Goal: Task Accomplishment & Management: Manage account settings

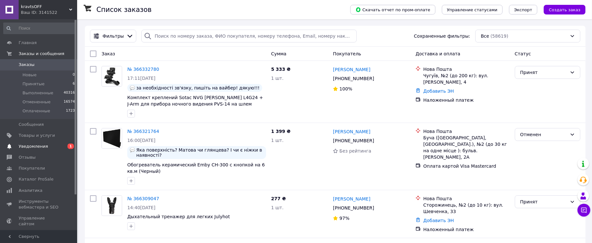
click at [66, 147] on span "0 1" at bounding box center [68, 146] width 18 height 6
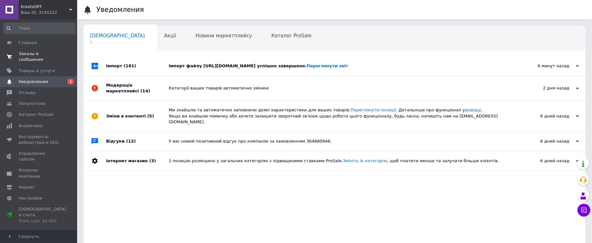
click at [57, 55] on span "Заказы и сообщения" at bounding box center [39, 57] width 41 height 12
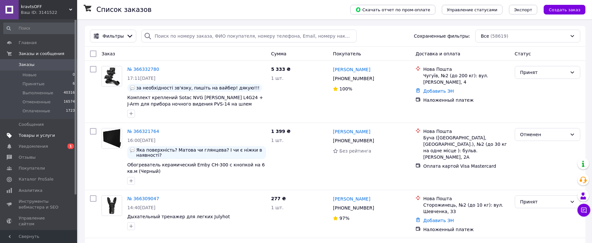
click at [47, 130] on link "Товары и услуги" at bounding box center [39, 135] width 79 height 11
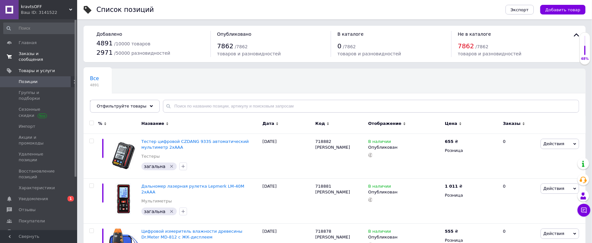
click at [53, 55] on span "Заказы и сообщения" at bounding box center [39, 57] width 41 height 12
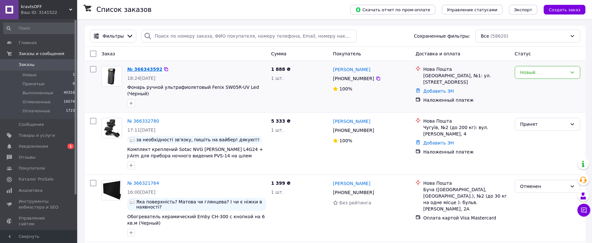
click at [154, 68] on link "№ 366343592" at bounding box center [144, 69] width 35 height 5
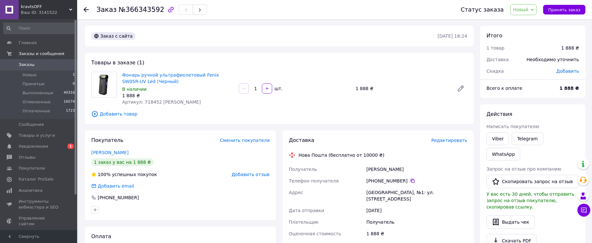
click at [149, 99] on span "Артикул: 718452 [PERSON_NAME]" at bounding box center [161, 101] width 79 height 5
copy span "718452"
click at [154, 102] on span "Артикул: 718452 [PERSON_NAME]" at bounding box center [161, 101] width 79 height 5
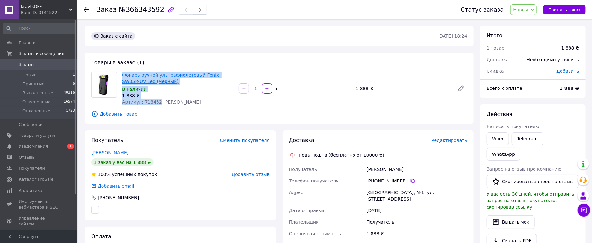
drag, startPoint x: 156, startPoint y: 102, endPoint x: 122, endPoint y: 78, distance: 41.6
click at [122, 78] on div "Фонарь ручной ультрафиолетовый Fenix ​​SW05R-UV Led (Черный) В наличии 1 888 ₴ …" at bounding box center [178, 88] width 117 height 36
copy div "Фонарь ручной ультрафиолетовый Fenix ​​SW05R-UV Led (Черный) В наличии 1 888 ₴ …"
click at [52, 150] on link "Уведомления 0 1" at bounding box center [39, 146] width 79 height 11
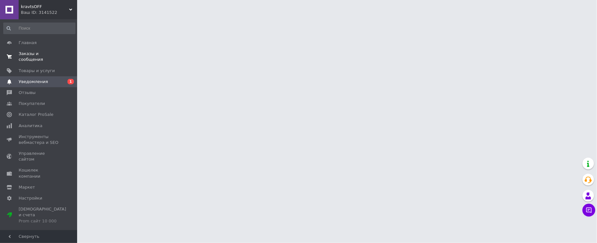
click at [62, 54] on span "0 0" at bounding box center [68, 57] width 18 height 12
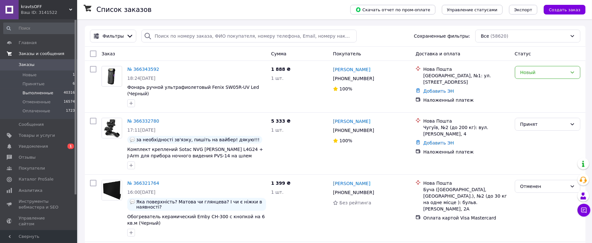
click at [58, 86] on li "Принятые 6" at bounding box center [39, 83] width 79 height 9
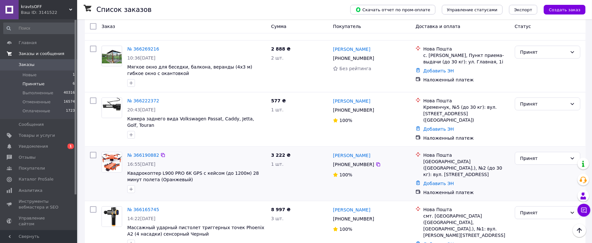
scroll to position [158, 0]
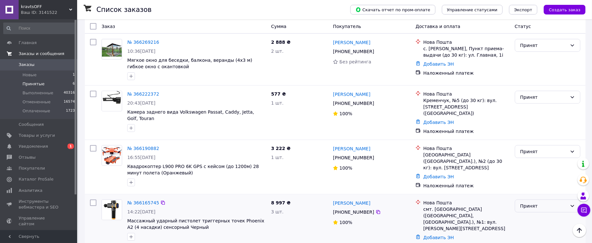
click at [547, 202] on div "Принят" at bounding box center [543, 205] width 47 height 7
click at [545, 210] on li "Выполнен" at bounding box center [547, 211] width 65 height 12
click at [58, 145] on span "Уведомления" at bounding box center [39, 146] width 41 height 6
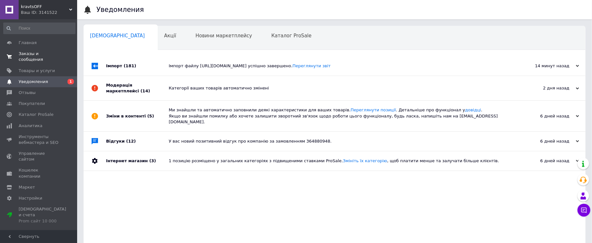
click at [199, 131] on div "Ми знайшли та автоматично заповнили деякі характеристики для ваших товарів. Пер…" at bounding box center [342, 116] width 346 height 31
click at [205, 100] on div "Категорії ваших товарів автоматично змінені" at bounding box center [342, 88] width 346 height 24
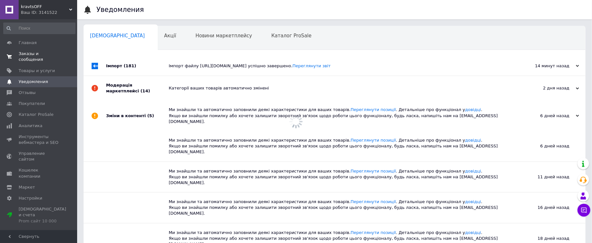
click at [206, 69] on div "Імпорт файлу [URL][DOMAIN_NAME] успішно завершено. Переглянути звіт" at bounding box center [342, 66] width 346 height 6
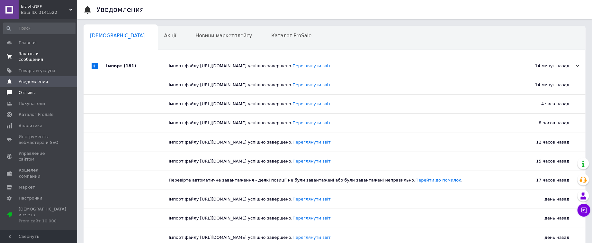
click at [34, 90] on span "Отзывы" at bounding box center [39, 93] width 41 height 6
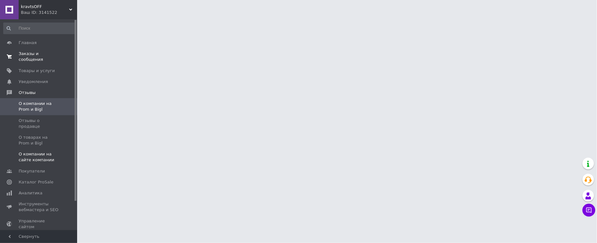
click at [47, 153] on link "О компании на сайте компании" at bounding box center [39, 156] width 79 height 17
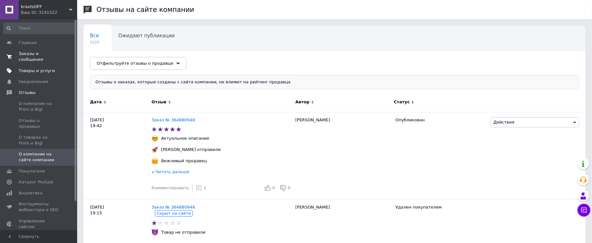
click at [36, 68] on span "Товары и услуги" at bounding box center [37, 71] width 36 height 6
